Goal: Contribute content: Contribute content

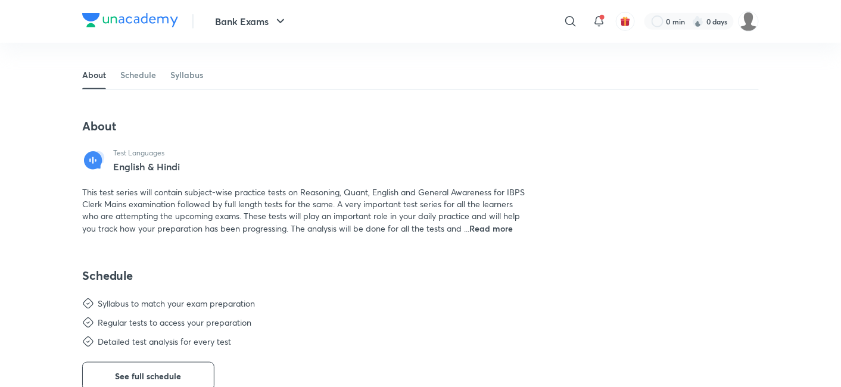
scroll to position [201, 0]
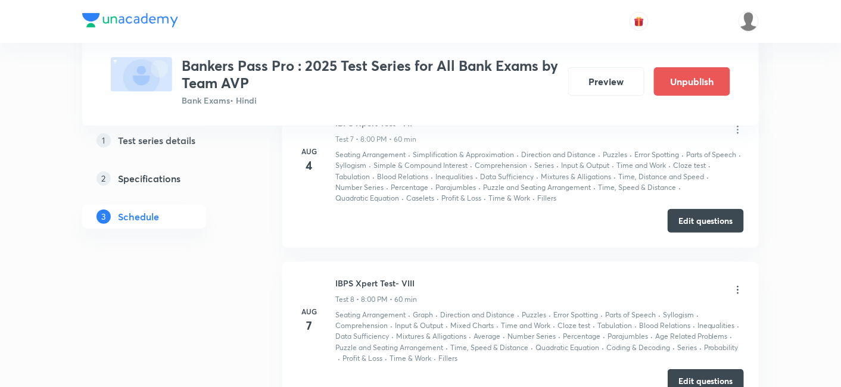
scroll to position [1643, 0]
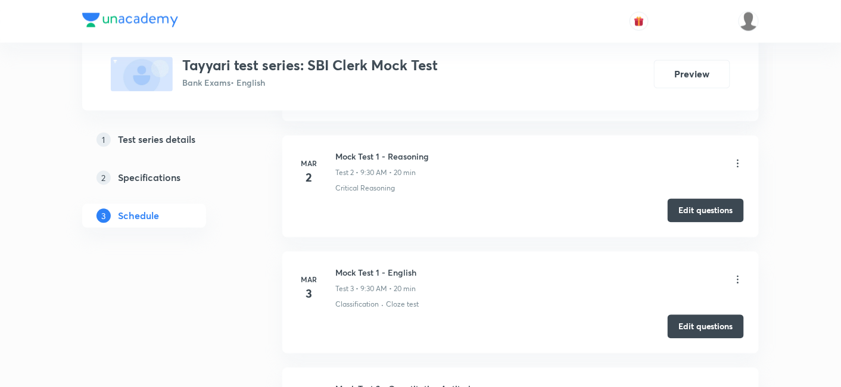
scroll to position [673, 0]
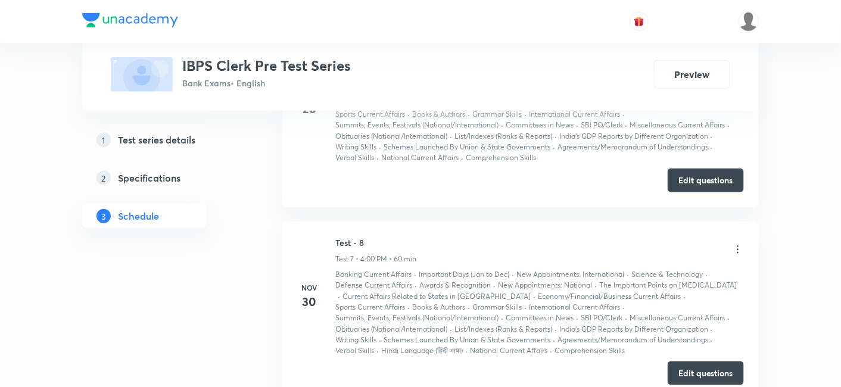
scroll to position [1762, 0]
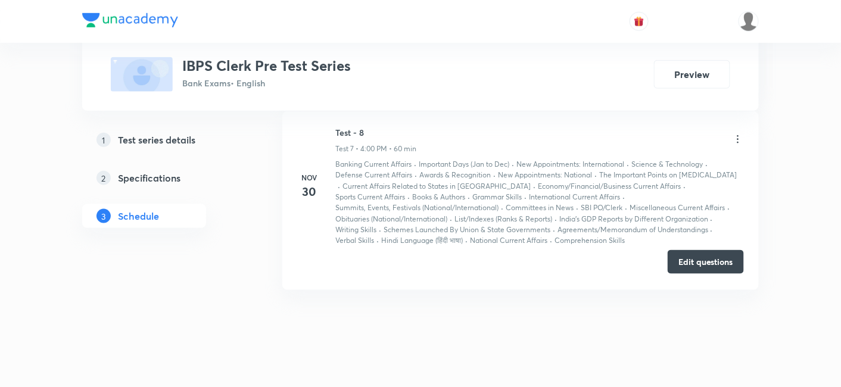
click at [725, 250] on button "Edit questions" at bounding box center [706, 262] width 76 height 24
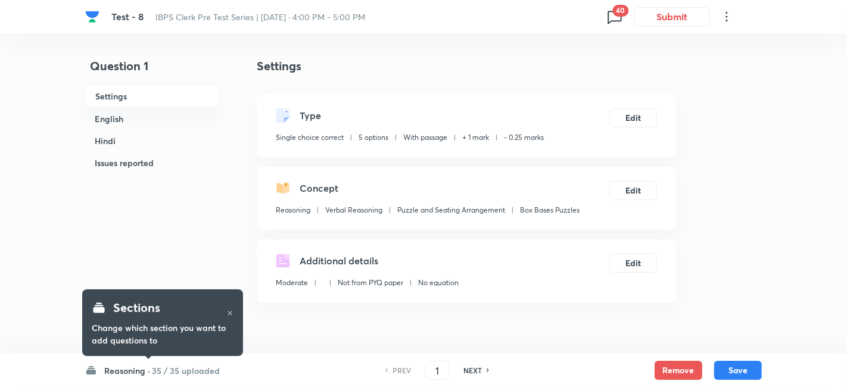
checkbox input "true"
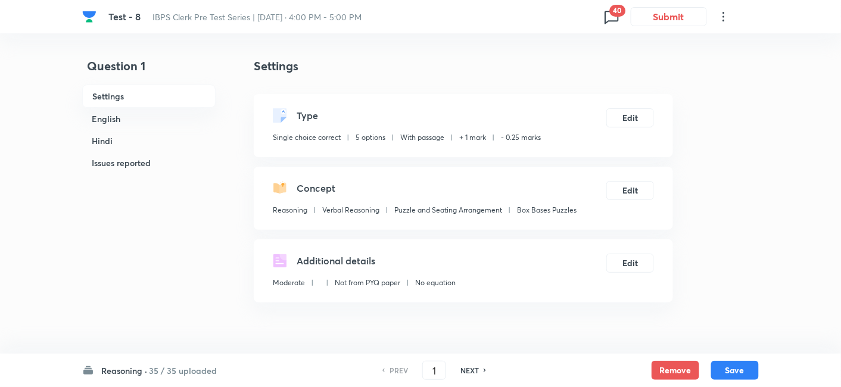
click at [151, 374] on h6 "35 / 35 uploaded" at bounding box center [183, 371] width 68 height 13
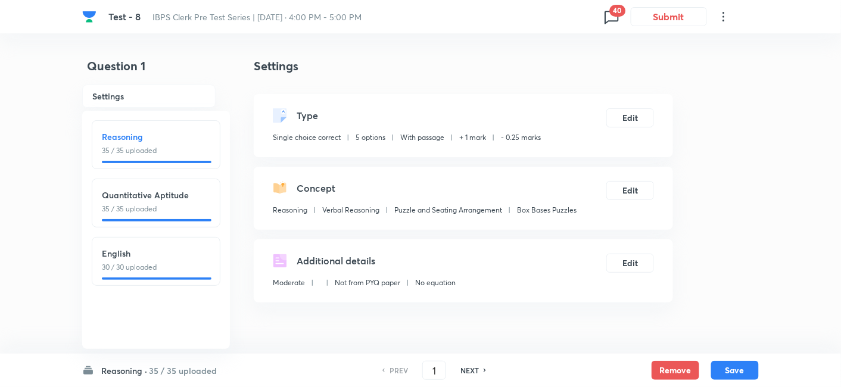
click at [133, 247] on h6 "English" at bounding box center [156, 253] width 108 height 13
type input "71"
checkbox input "false"
checkbox input "true"
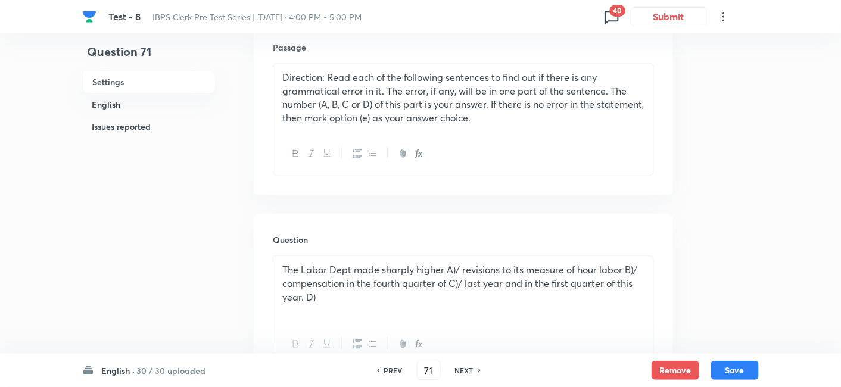
scroll to position [508, 0]
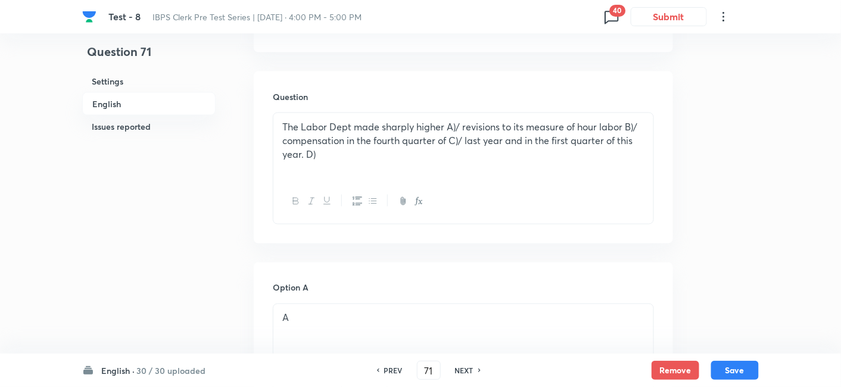
click at [470, 371] on h6 "NEXT" at bounding box center [464, 370] width 18 height 11
type input "72"
checkbox input "false"
checkbox input "true"
click at [470, 371] on h6 "NEXT" at bounding box center [464, 370] width 18 height 11
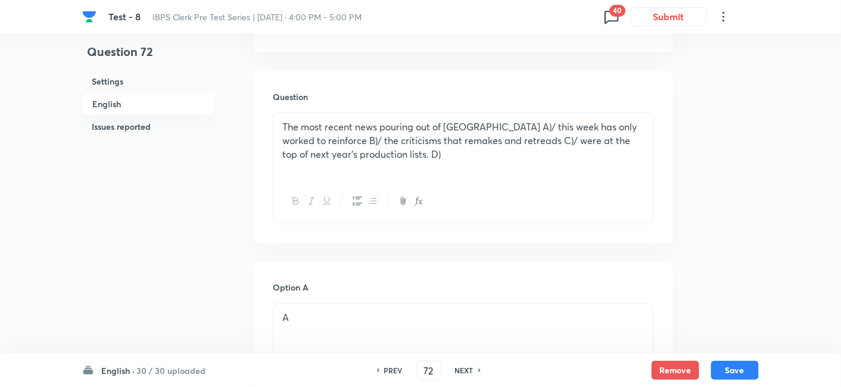
type input "73"
checkbox input "false"
checkbox input "true"
click at [470, 371] on h6 "NEXT" at bounding box center [464, 370] width 18 height 11
type input "74"
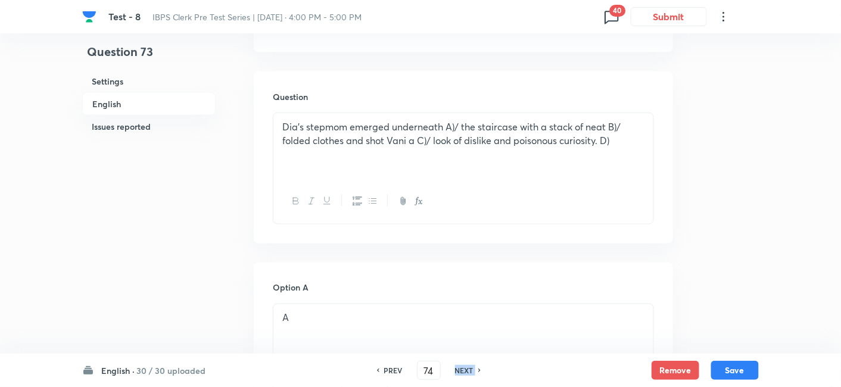
checkbox input "false"
checkbox input "true"
click at [470, 371] on h6 "NEXT" at bounding box center [464, 370] width 18 height 11
type input "75"
checkbox input "false"
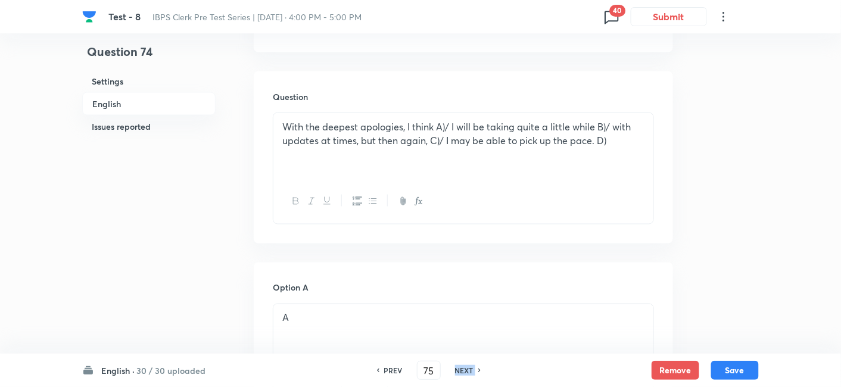
checkbox input "true"
click at [470, 371] on h6 "NEXT" at bounding box center [464, 370] width 18 height 11
type input "76"
checkbox input "true"
checkbox input "false"
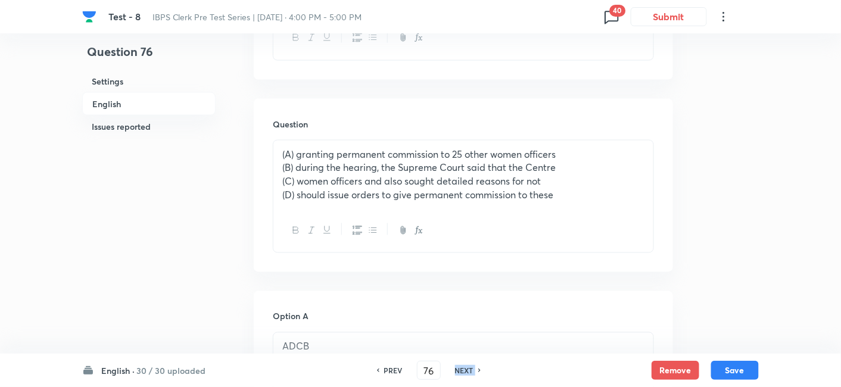
click at [470, 371] on h6 "NEXT" at bounding box center [464, 370] width 18 height 11
type input "77"
checkbox input "false"
checkbox input "true"
click at [470, 371] on h6 "NEXT" at bounding box center [464, 370] width 18 height 11
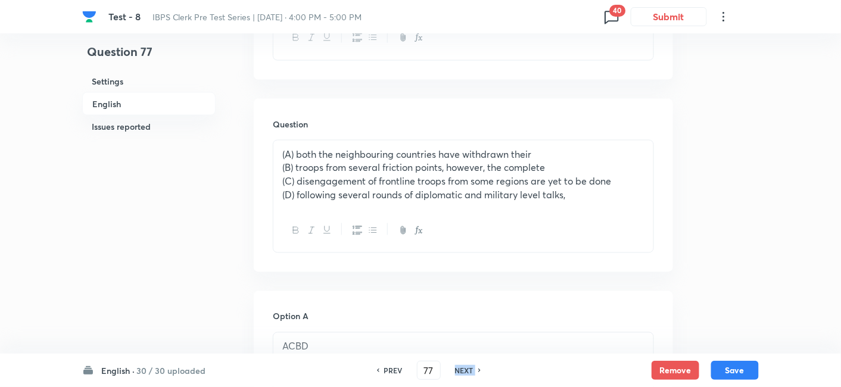
type input "78"
checkbox input "false"
checkbox input "true"
click at [470, 371] on h6 "NEXT" at bounding box center [464, 370] width 18 height 11
type input "79"
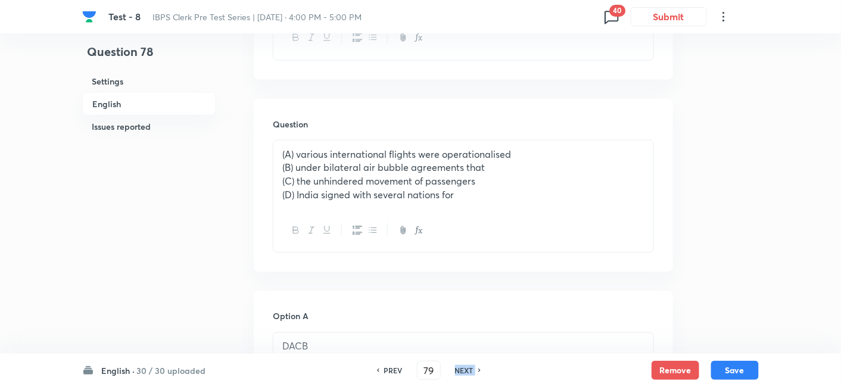
checkbox input "false"
checkbox input "true"
click at [470, 371] on h6 "NEXT" at bounding box center [464, 370] width 18 height 11
type input "80"
checkbox input "false"
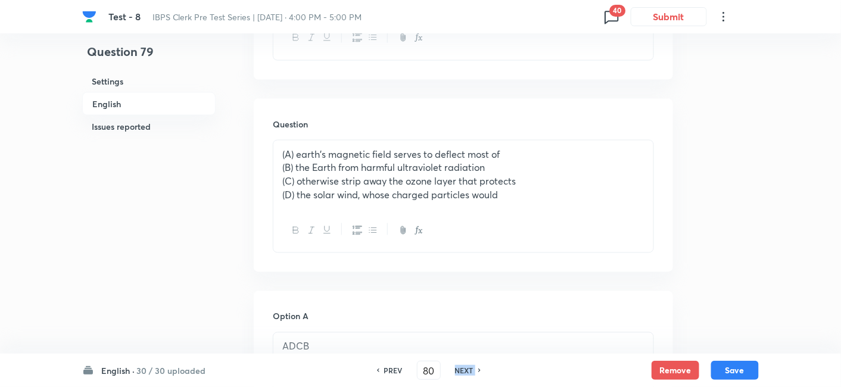
checkbox input "true"
click at [470, 371] on h6 "NEXT" at bounding box center [464, 370] width 18 height 11
type input "81"
checkbox input "true"
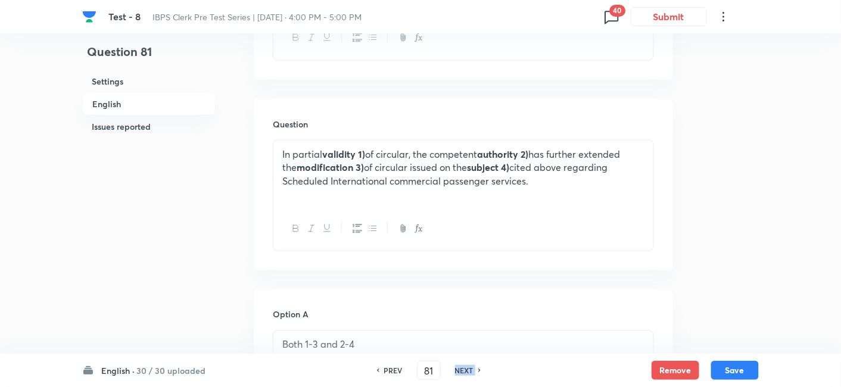
click at [470, 371] on h6 "NEXT" at bounding box center [464, 370] width 18 height 11
type input "82"
checkbox input "false"
checkbox input "true"
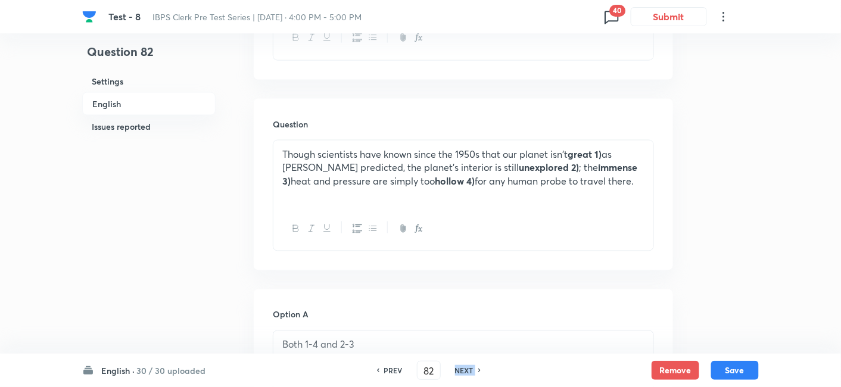
click at [470, 371] on h6 "NEXT" at bounding box center [464, 370] width 18 height 11
type input "83"
checkbox input "false"
checkbox input "true"
click at [470, 371] on h6 "NEXT" at bounding box center [464, 370] width 18 height 11
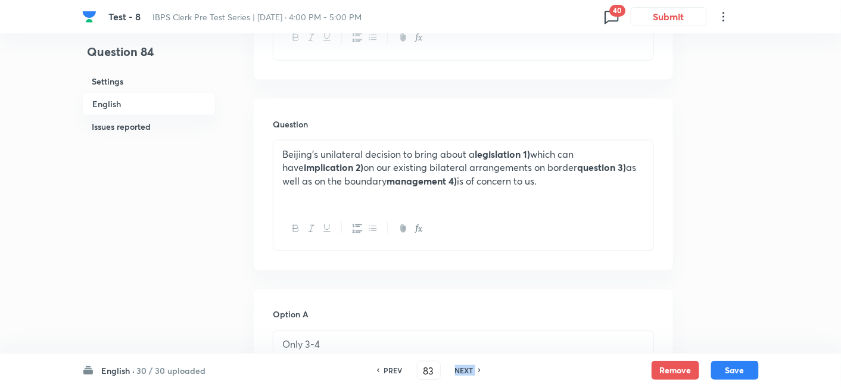
type input "84"
checkbox input "false"
checkbox input "true"
click at [470, 371] on h6 "NEXT" at bounding box center [464, 370] width 18 height 11
type input "85"
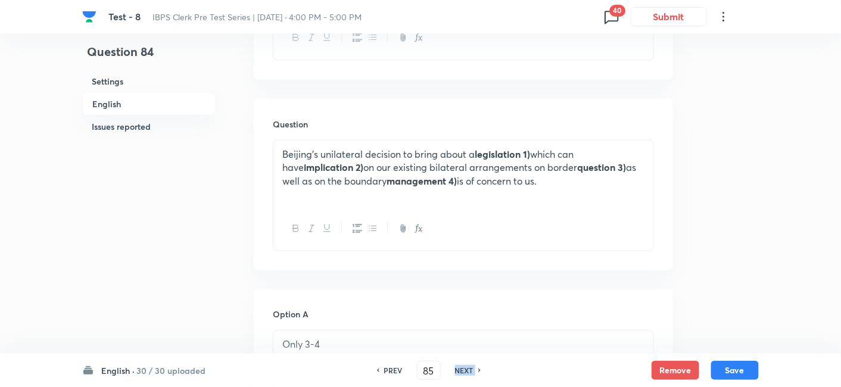
checkbox input "true"
checkbox input "false"
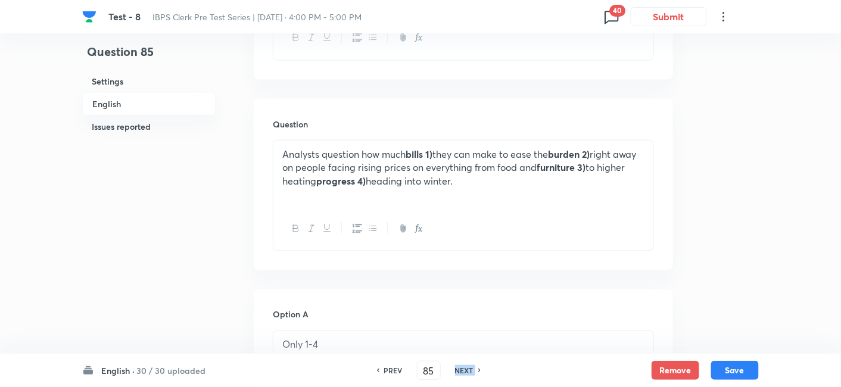
click at [470, 371] on h6 "NEXT" at bounding box center [464, 370] width 18 height 11
type input "86"
checkbox input "false"
checkbox input "true"
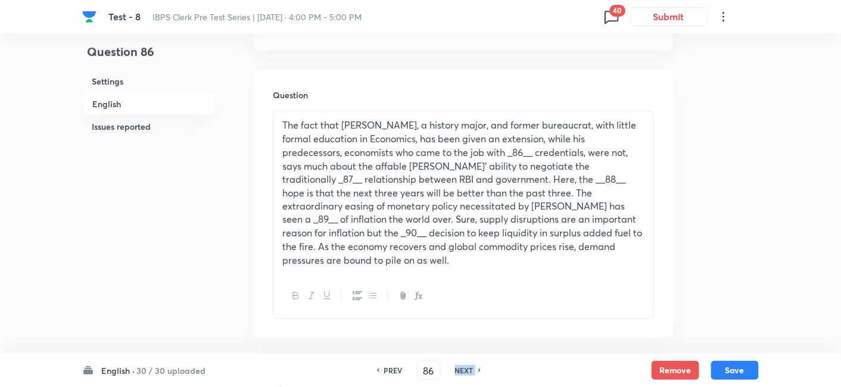
click at [470, 371] on h6 "NEXT" at bounding box center [464, 370] width 18 height 11
type input "87"
checkbox input "true"
checkbox input "false"
click at [470, 371] on h6 "NEXT" at bounding box center [464, 370] width 18 height 11
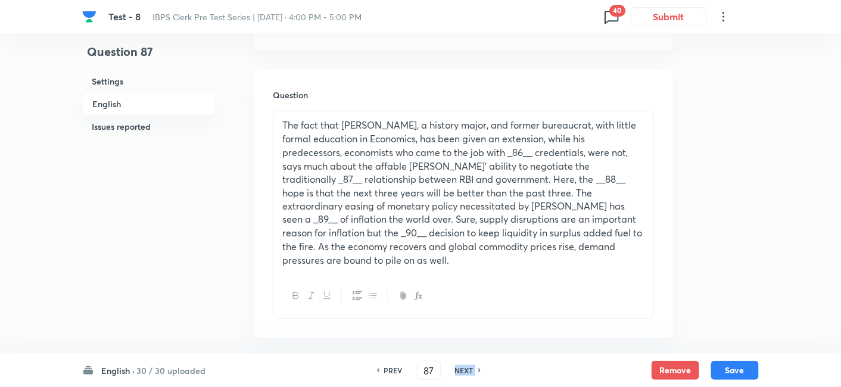
checkbox input "false"
type input "88"
checkbox input "true"
click at [470, 371] on h6 "NEXT" at bounding box center [464, 370] width 18 height 11
type input "89"
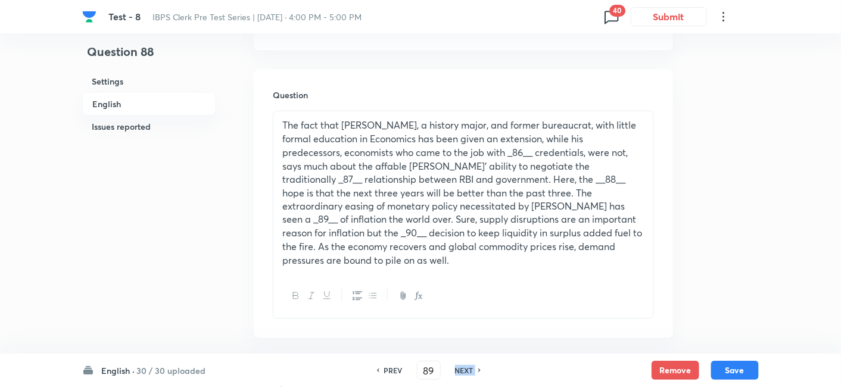
checkbox input "true"
click at [470, 371] on h6 "NEXT" at bounding box center [464, 370] width 18 height 11
type input "90"
checkbox input "false"
checkbox input "true"
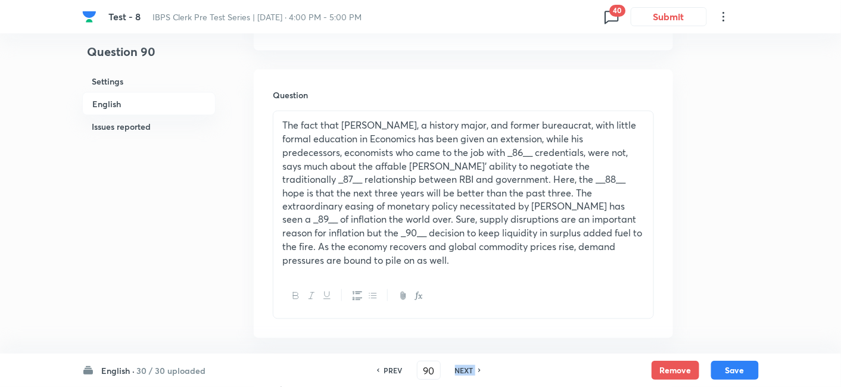
click at [470, 371] on h6 "NEXT" at bounding box center [464, 370] width 18 height 11
type input "91"
checkbox input "false"
click at [470, 371] on h6 "NEXT" at bounding box center [464, 370] width 18 height 11
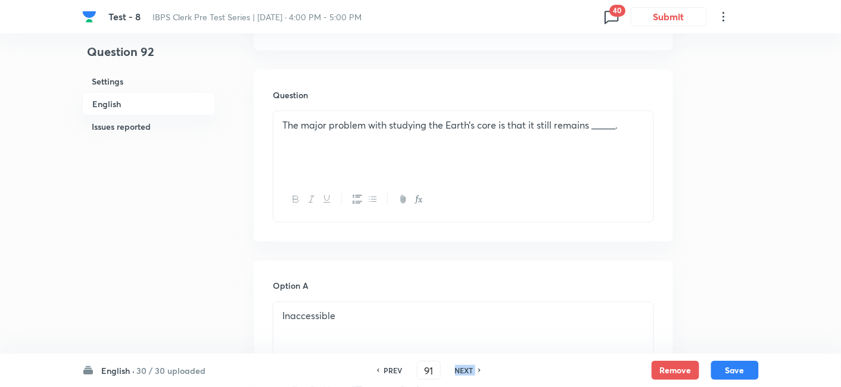
checkbox input "false"
type input "92"
click at [470, 371] on h6 "NEXT" at bounding box center [464, 370] width 18 height 11
checkbox input "false"
type input "93"
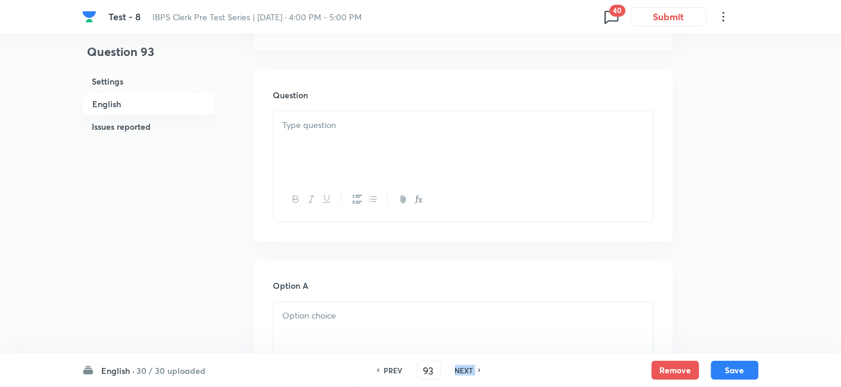
checkbox input "true"
click at [470, 371] on h6 "NEXT" at bounding box center [464, 370] width 18 height 11
type input "94"
checkbox input "false"
checkbox input "true"
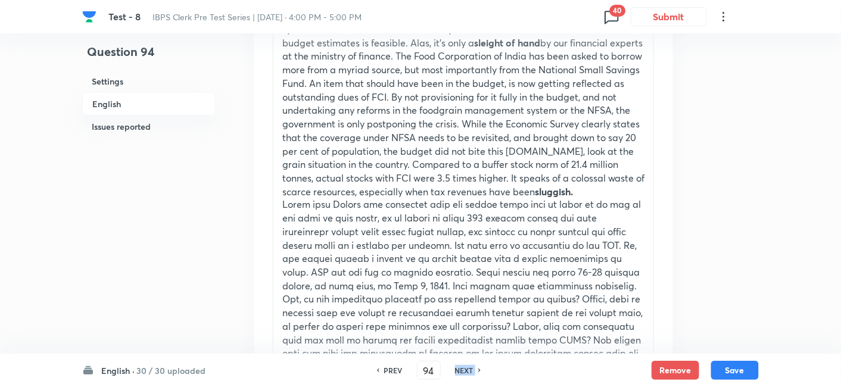
click at [470, 371] on h6 "NEXT" at bounding box center [464, 370] width 18 height 11
type input "95"
checkbox input "false"
checkbox input "true"
click at [470, 371] on h6 "NEXT" at bounding box center [464, 370] width 18 height 11
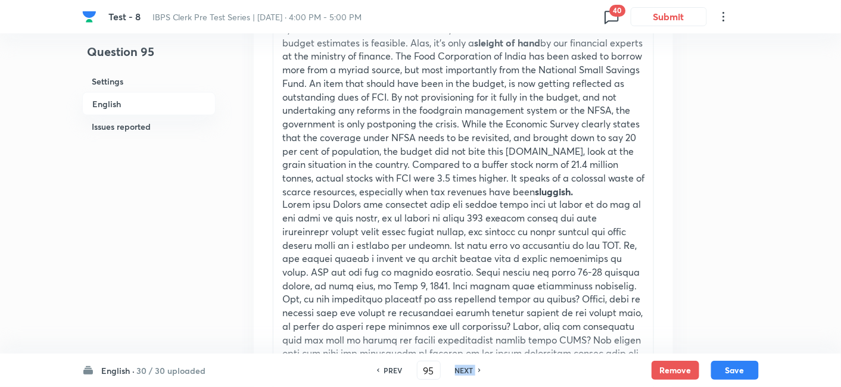
type input "96"
checkbox input "false"
checkbox input "true"
click at [470, 371] on h6 "NEXT" at bounding box center [464, 370] width 18 height 11
type input "97"
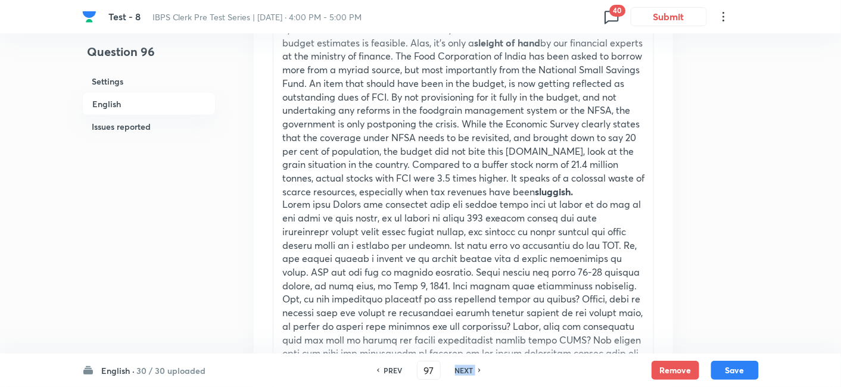
checkbox input "true"
checkbox input "false"
click at [470, 371] on h6 "NEXT" at bounding box center [464, 370] width 18 height 11
type input "98"
checkbox input "true"
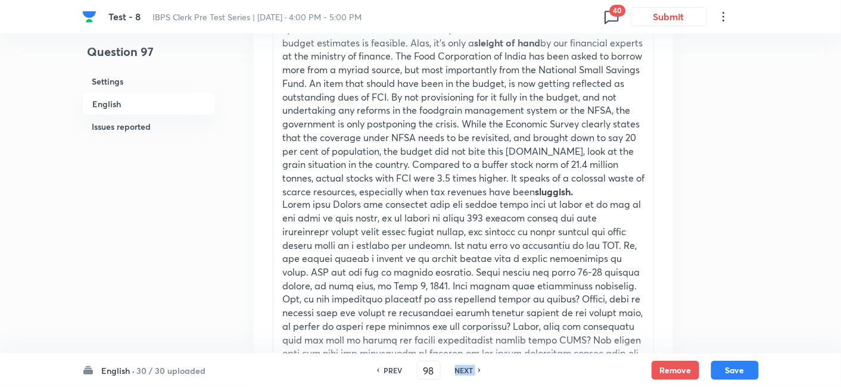
checkbox input "false"
click at [470, 371] on h6 "NEXT" at bounding box center [464, 370] width 18 height 11
type input "99"
checkbox input "false"
checkbox input "true"
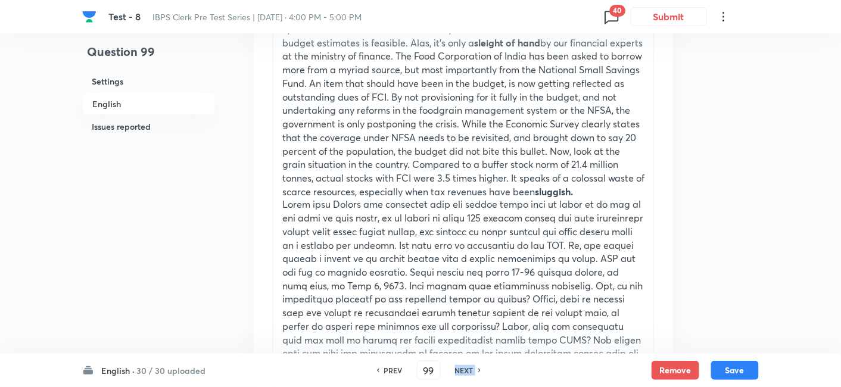
click at [470, 371] on h6 "NEXT" at bounding box center [464, 370] width 18 height 11
type input "100"
checkbox input "true"
click at [470, 371] on h6 "NEXT" at bounding box center [464, 370] width 18 height 11
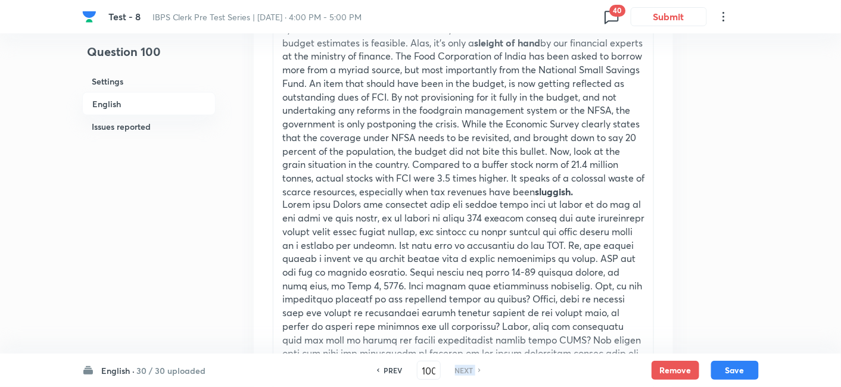
click at [470, 371] on h6 "NEXT" at bounding box center [464, 370] width 18 height 11
